Goal: Information Seeking & Learning: Stay updated

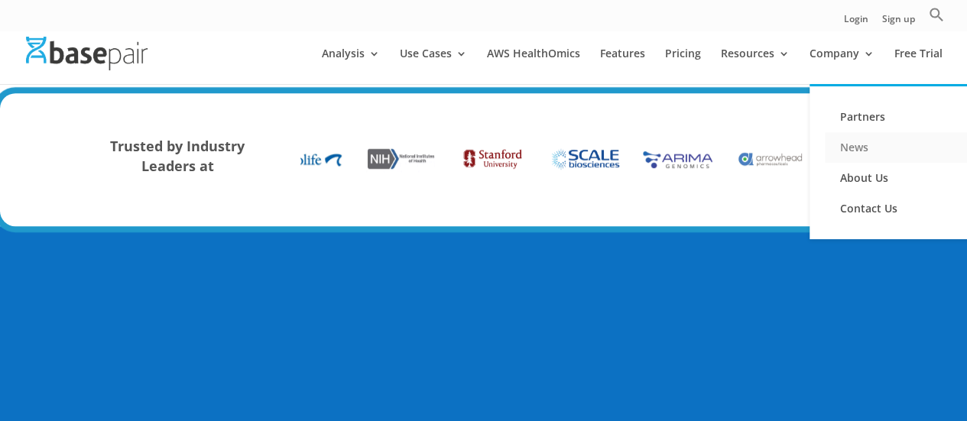
click at [850, 147] on link "News" at bounding box center [901, 147] width 153 height 31
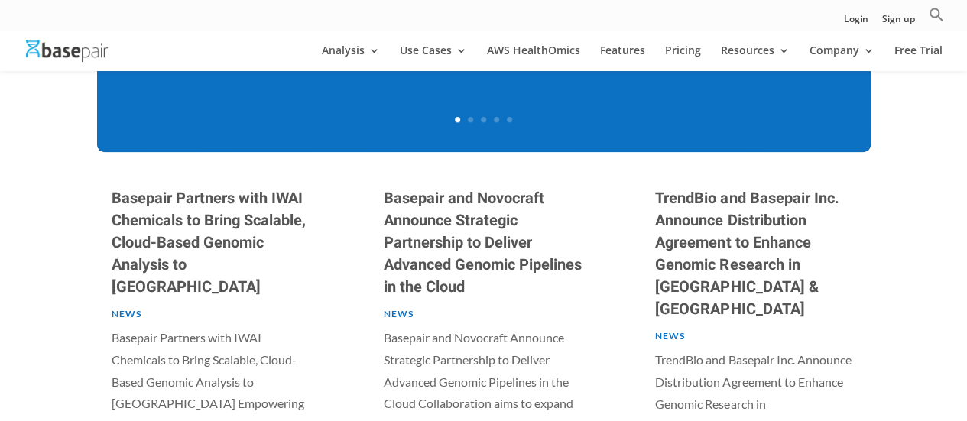
scroll to position [686, 0]
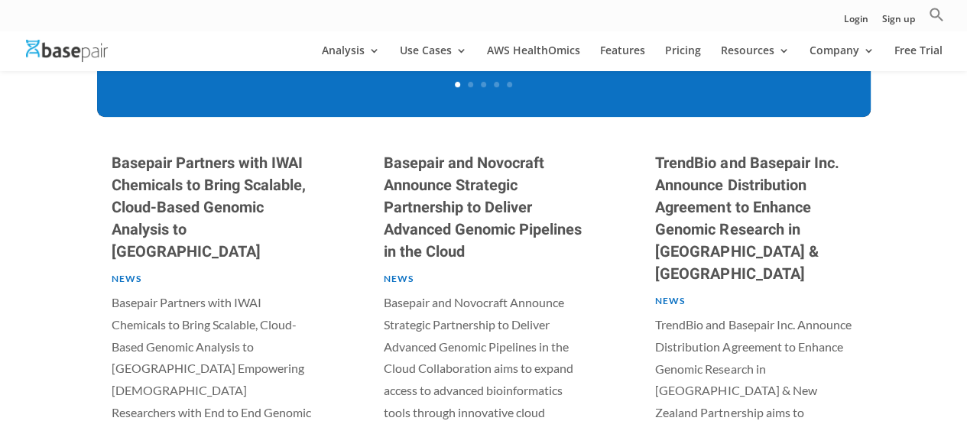
click at [119, 192] on link "Basepair Partners with IWAI Chemicals to Bring Scalable, Cloud-Based Genomic An…" at bounding box center [209, 207] width 194 height 111
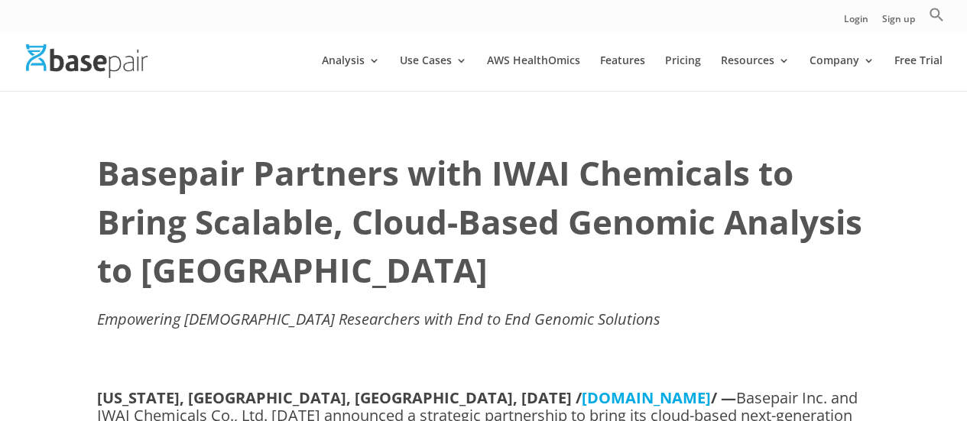
scroll to position [76, 0]
